Goal: Find specific page/section: Find specific page/section

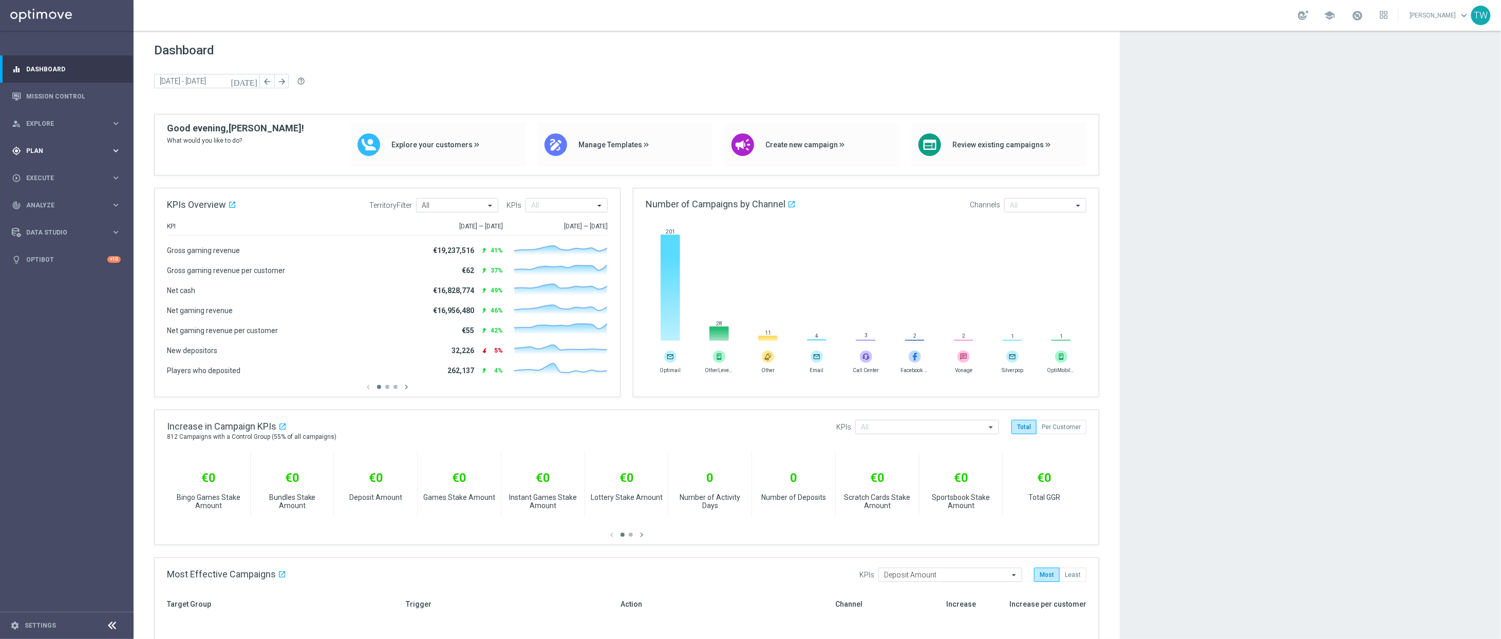
click at [77, 159] on div "gps_fixed Plan keyboard_arrow_right" at bounding box center [66, 150] width 132 height 27
click at [70, 199] on button "Templates keyboard_arrow_right" at bounding box center [74, 203] width 94 height 8
click at [44, 219] on link "Optimail" at bounding box center [69, 218] width 75 height 8
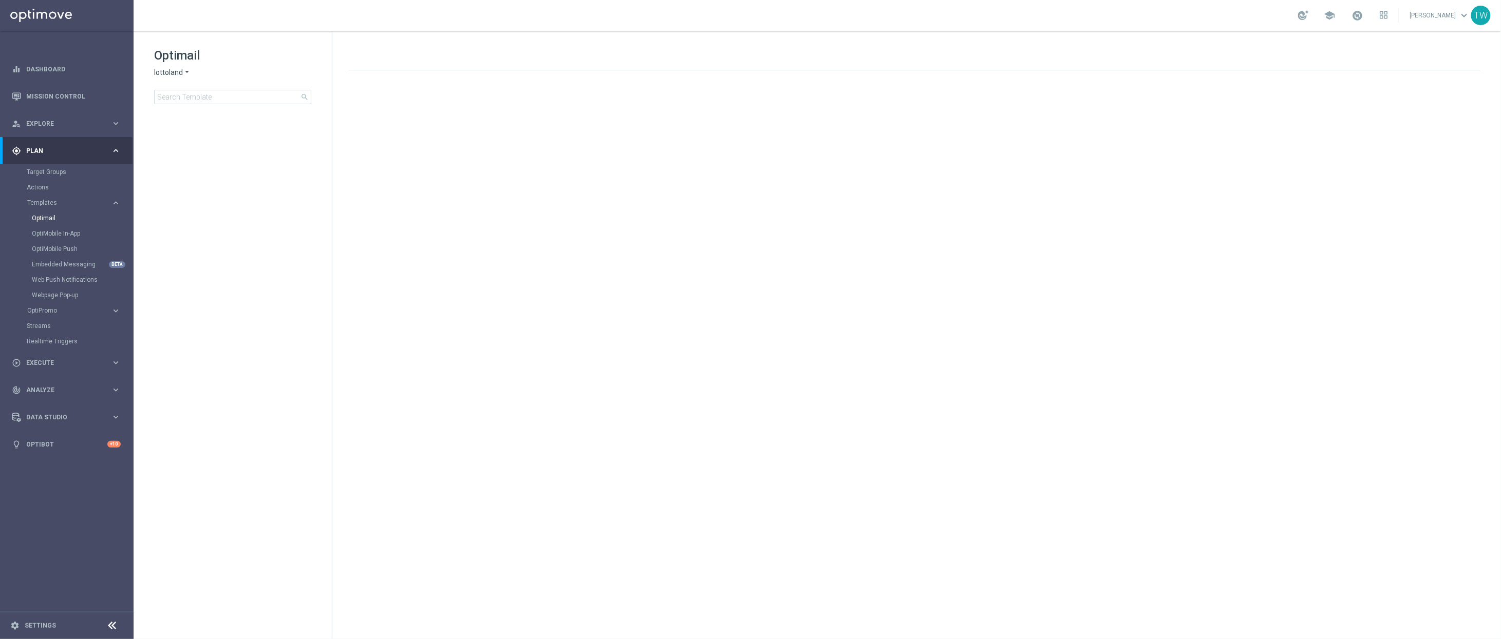
click at [169, 73] on span "lottoland" at bounding box center [168, 73] width 29 height 10
click at [0, 0] on span "KenoGO" at bounding box center [0, 0] width 0 height 0
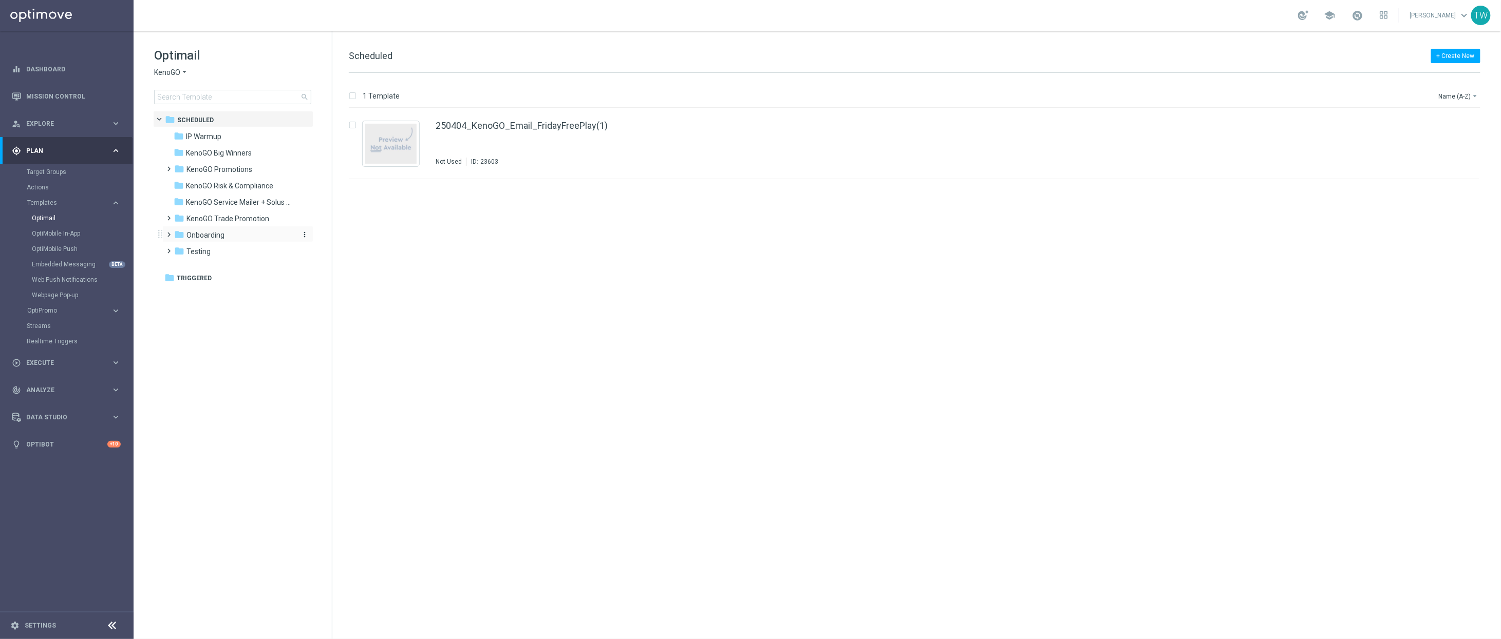
click at [247, 236] on div "folder Onboarding" at bounding box center [233, 236] width 118 height 12
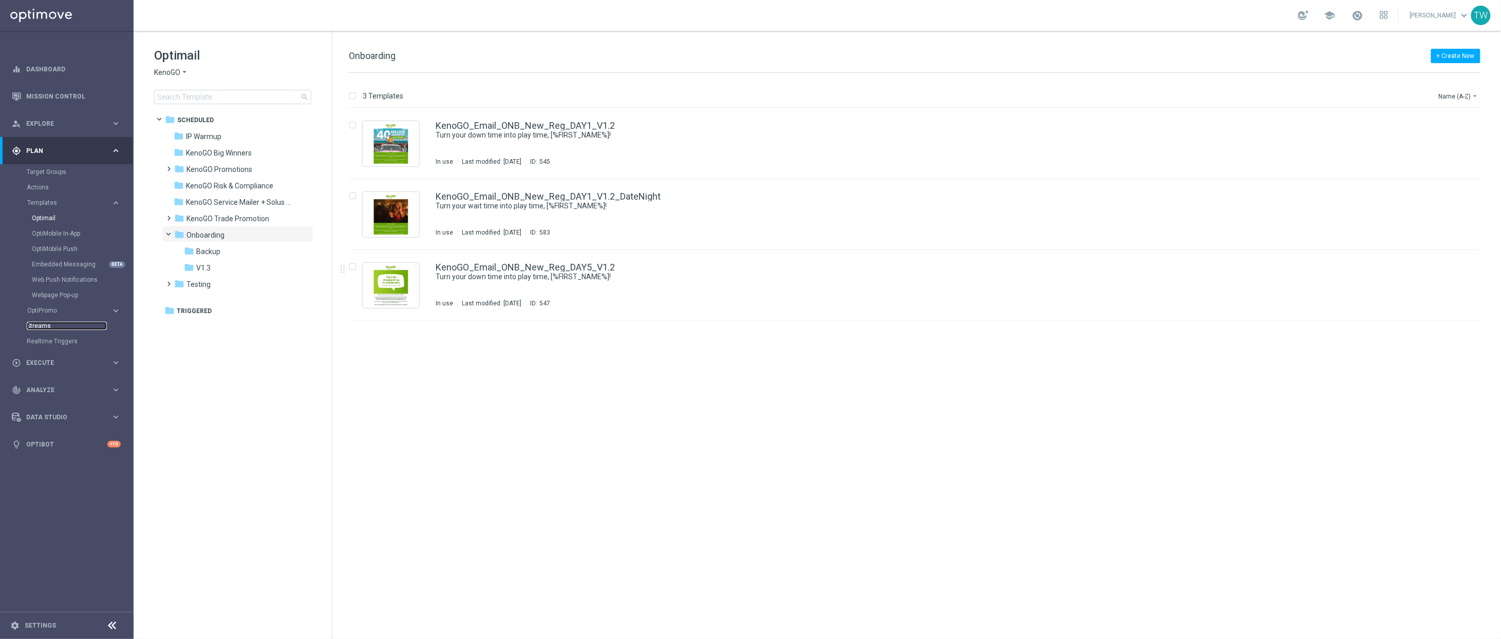
click at [36, 330] on link "Streams" at bounding box center [67, 326] width 80 height 8
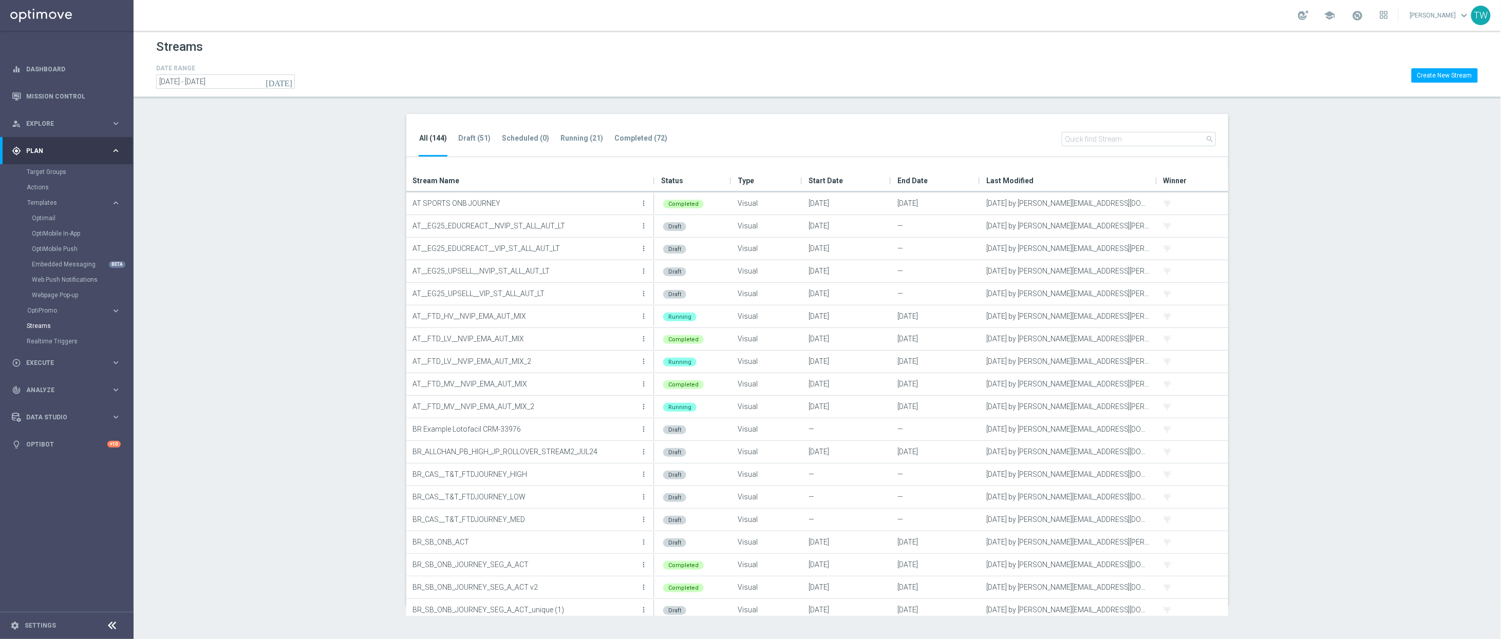
click at [1147, 141] on input "text" at bounding box center [1139, 139] width 154 height 14
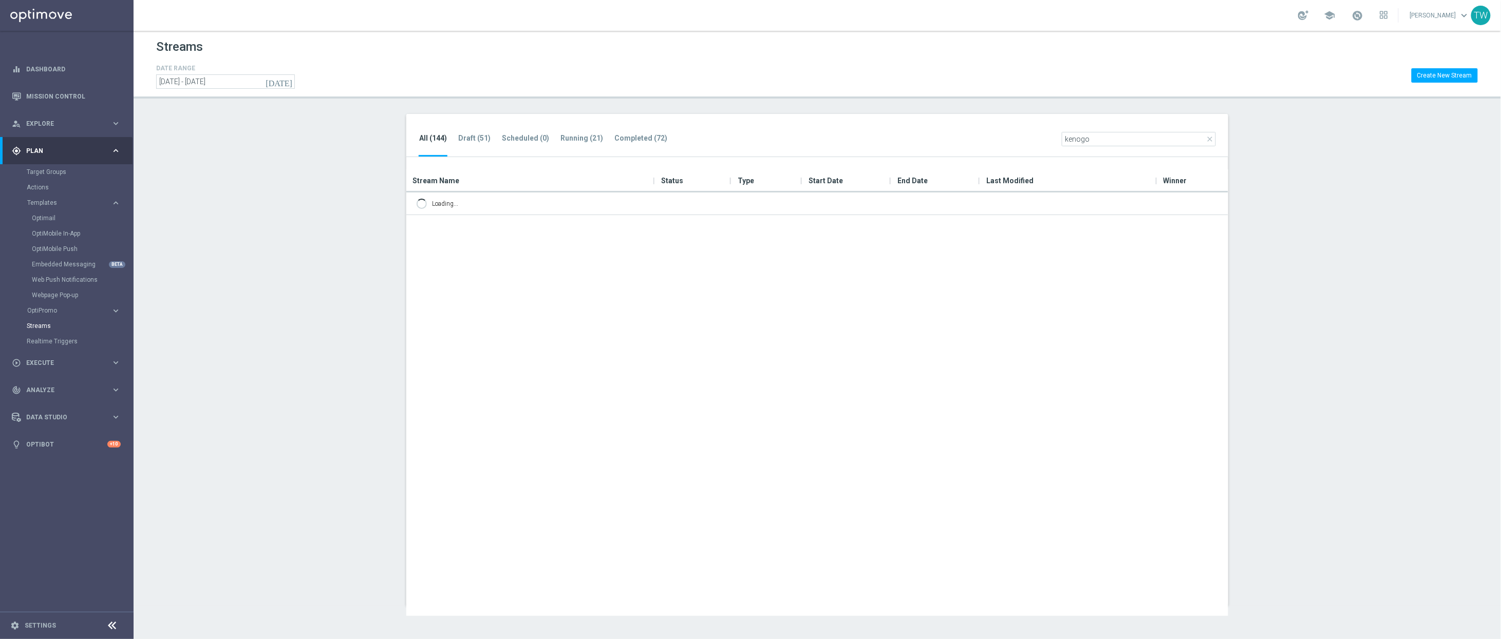
type input "kenogo"
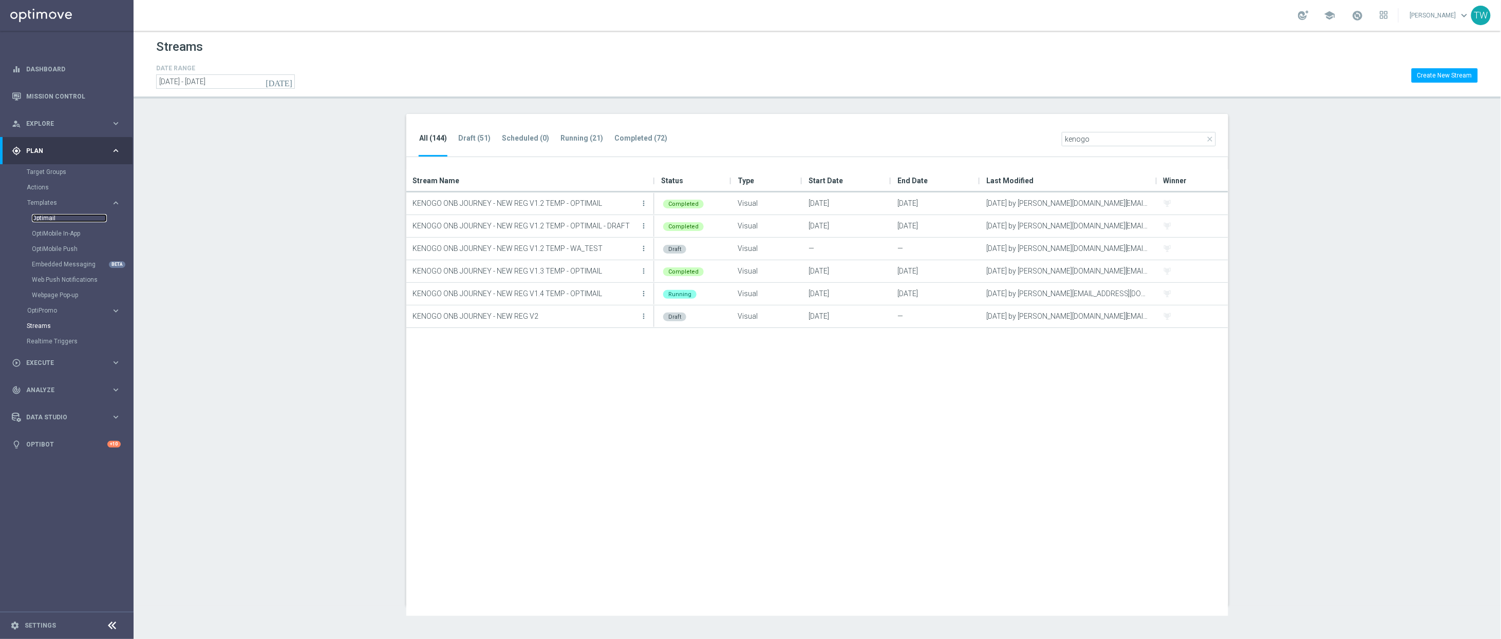
click at [46, 215] on link "Optimail" at bounding box center [69, 218] width 75 height 8
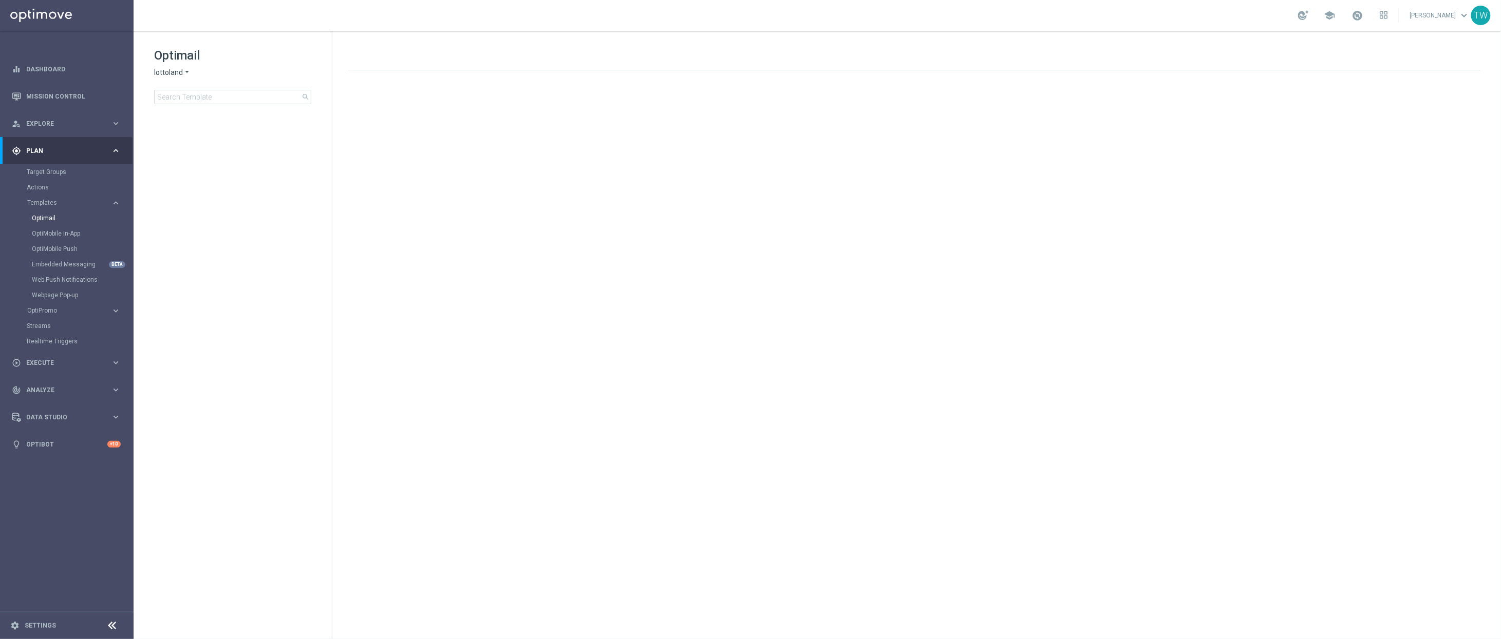
click at [184, 71] on icon "arrow_drop_down" at bounding box center [187, 73] width 8 height 10
click at [0, 0] on span "KenoGO" at bounding box center [0, 0] width 0 height 0
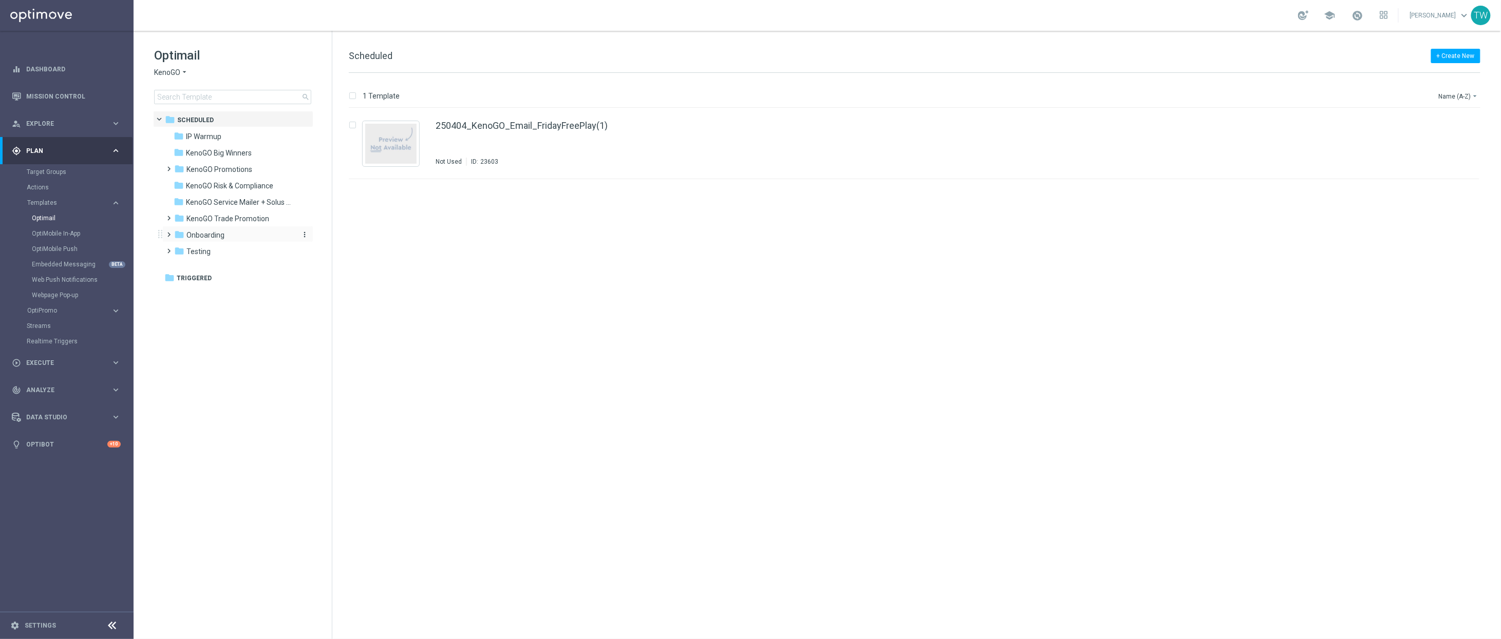
click at [242, 238] on div "folder Onboarding" at bounding box center [233, 236] width 118 height 12
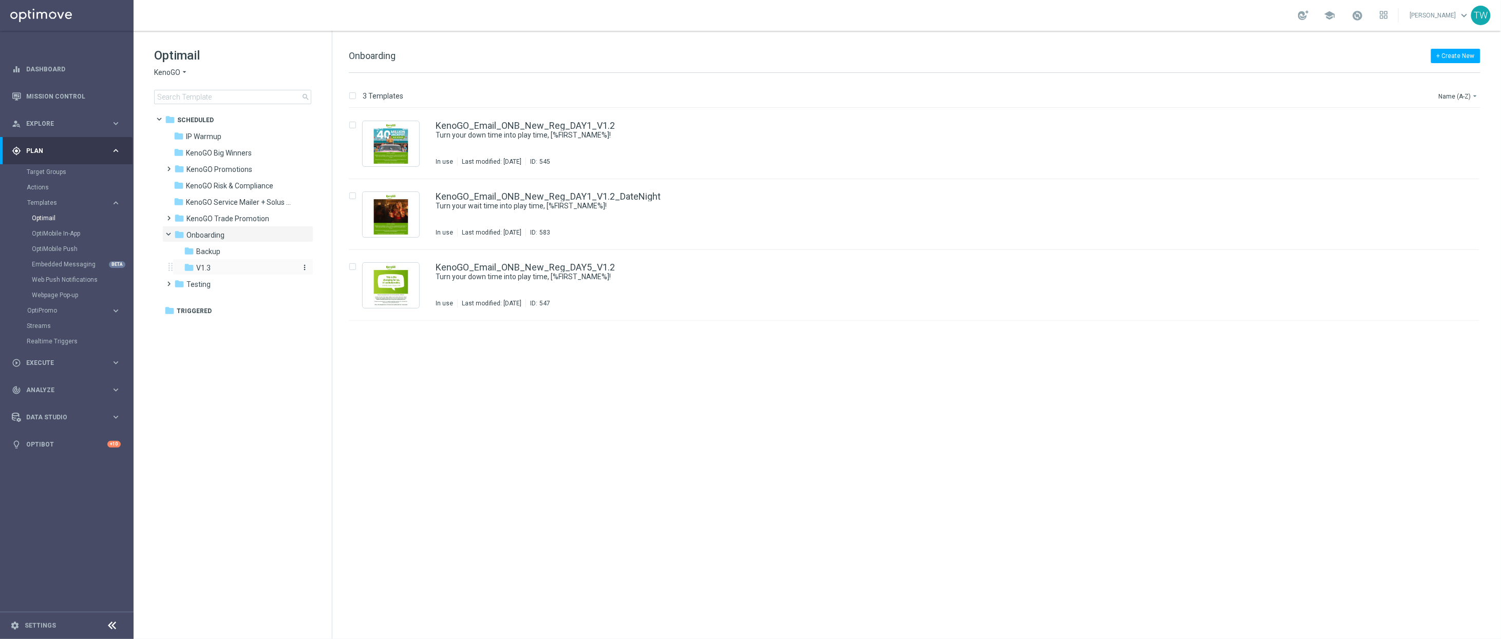
click at [246, 268] on div "folder V1.3" at bounding box center [238, 268] width 109 height 12
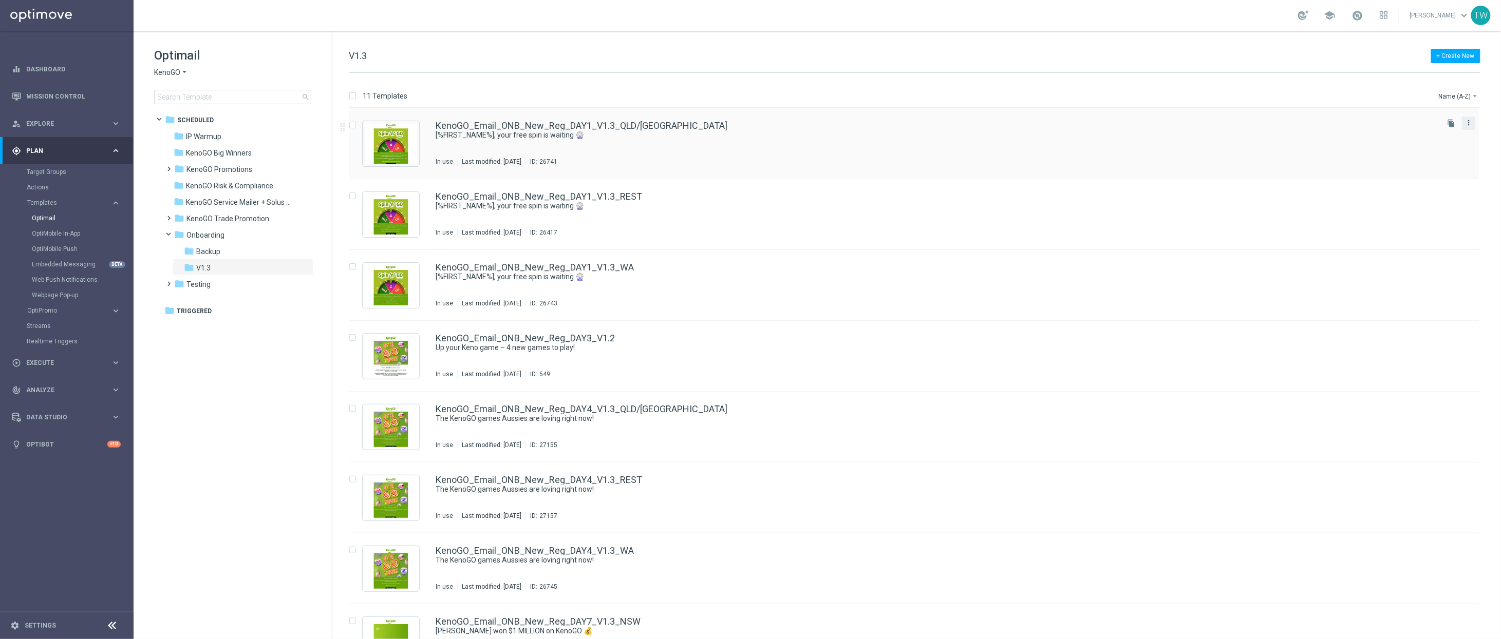
click at [1465, 120] on icon "more_vert" at bounding box center [1468, 123] width 8 height 8
